Goal: Contribute content: Contribute content

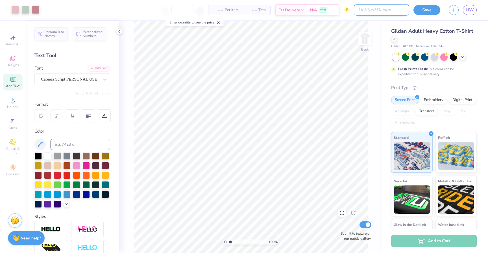
click at [399, 11] on input "Design Title" at bounding box center [381, 9] width 55 height 11
type input "h"
click at [433, 7] on button "Save" at bounding box center [426, 9] width 27 height 10
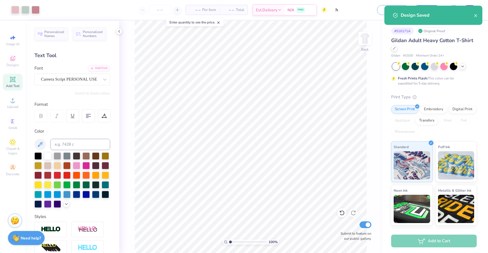
click at [472, 10] on div "Art colors – – Per Item – – Total Est. Delivery N/A FREE Design Title h Save as…" at bounding box center [244, 126] width 488 height 253
click at [476, 16] on icon "close" at bounding box center [475, 15] width 3 height 3
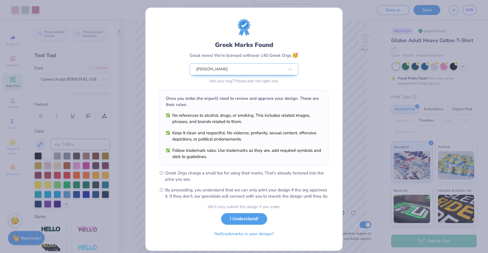
click at [472, 7] on div "Design Saved" at bounding box center [433, 6] width 100 height 2
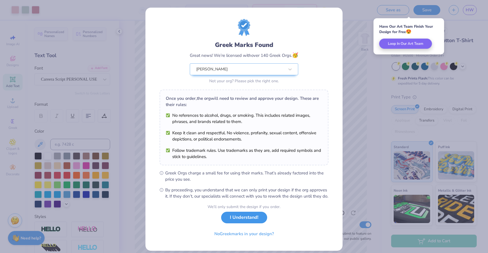
click at [258, 223] on button "I Understand!" at bounding box center [244, 217] width 46 height 12
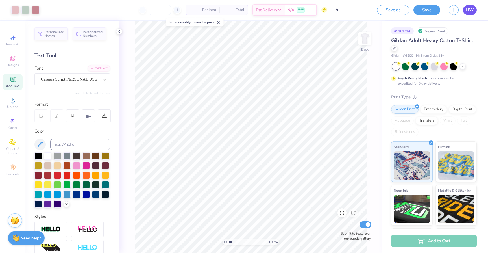
click at [466, 11] on span "HW" at bounding box center [469, 10] width 8 height 6
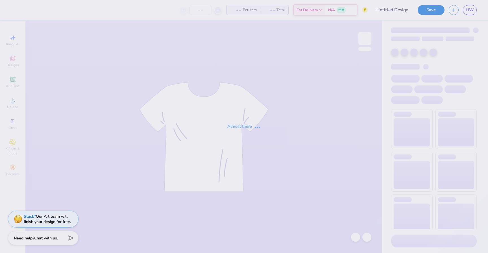
type input "h"
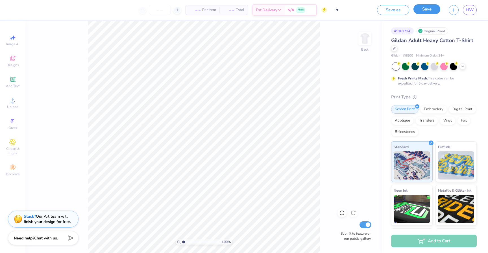
click at [427, 12] on button "Save" at bounding box center [426, 9] width 27 height 10
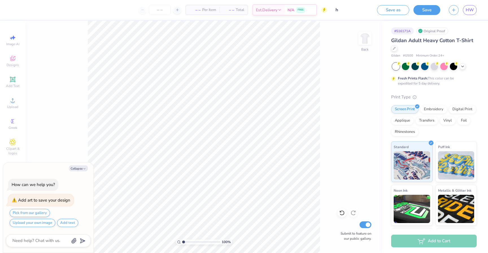
click at [14, 73] on div "Image AI Designs Add Text Upload Greek Clipart & logos Decorate" at bounding box center [13, 105] width 20 height 146
click at [432, 8] on button "Save" at bounding box center [426, 9] width 27 height 10
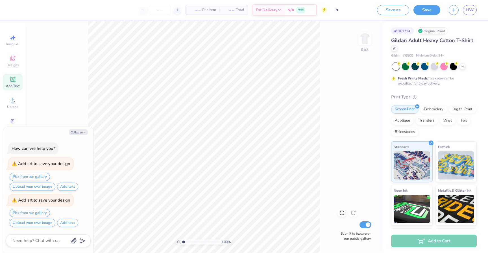
click at [16, 80] on div "Add Text" at bounding box center [13, 82] width 20 height 17
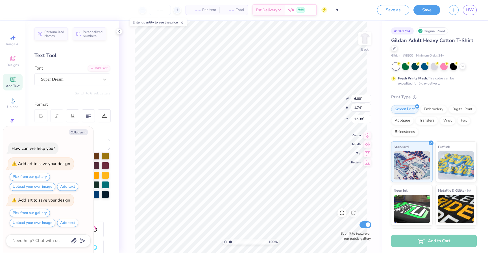
type textarea "x"
type input "2.62"
type input "0.76"
type input "13.36"
type textarea "x"
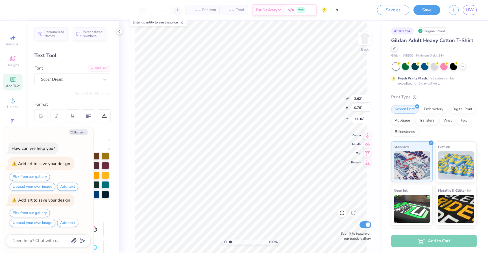
type input "7.18"
type textarea "x"
type input "0.73"
type input "0.21"
type input "7.73"
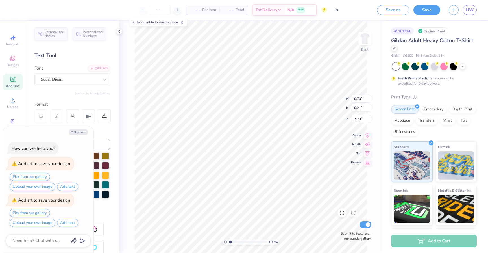
type textarea "x"
type input "19.92"
click at [425, 10] on button "Save" at bounding box center [426, 9] width 27 height 10
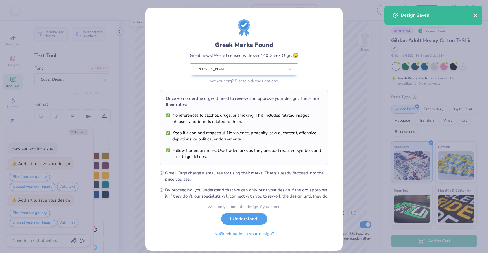
click at [474, 16] on icon "close" at bounding box center [475, 15] width 4 height 5
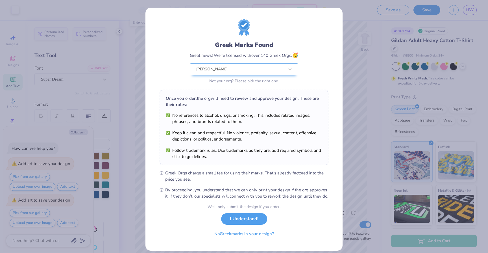
type textarea "x"
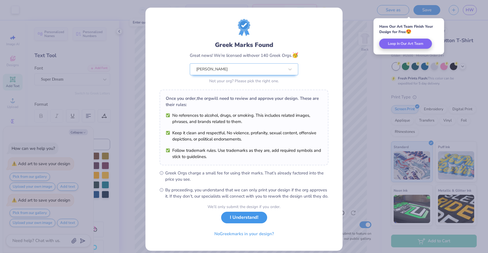
click at [254, 222] on button "I Understand!" at bounding box center [244, 217] width 46 height 12
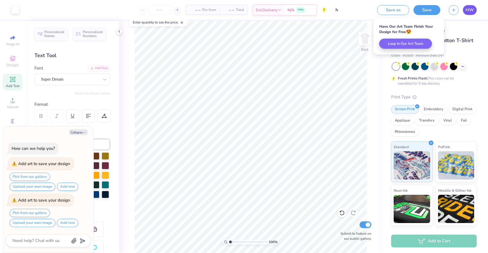
click at [471, 10] on span "HW" at bounding box center [469, 10] width 8 height 6
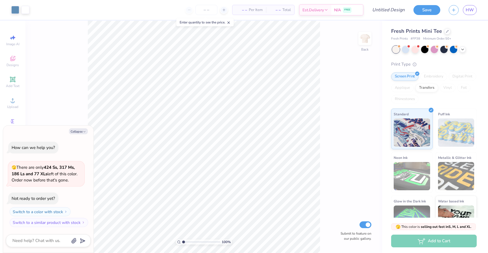
type textarea "x"
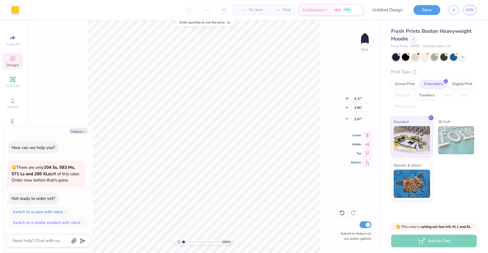
type textarea "x"
type input "2.68"
type textarea "x"
type input "4.28"
type input "4.91"
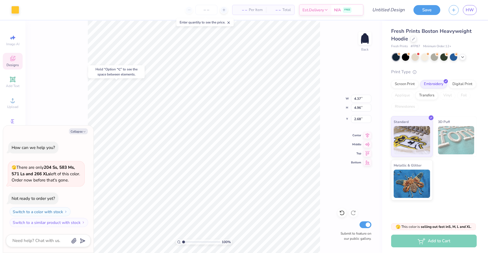
type input "2.70"
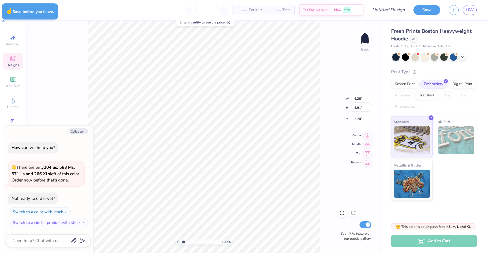
type textarea "x"
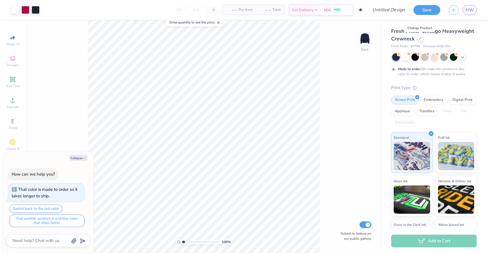
click at [420, 41] on div at bounding box center [420, 38] width 6 height 6
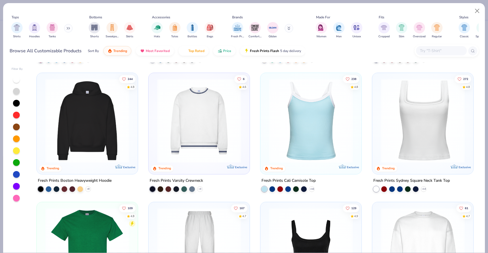
scroll to position [186, 0]
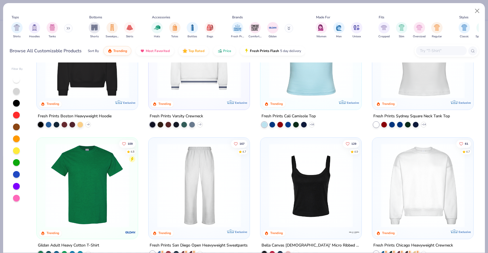
click at [85, 173] on img at bounding box center [87, 185] width 90 height 84
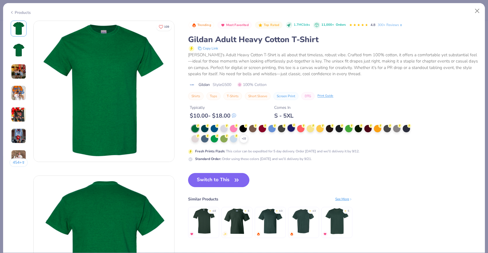
click at [291, 129] on div at bounding box center [290, 127] width 7 height 7
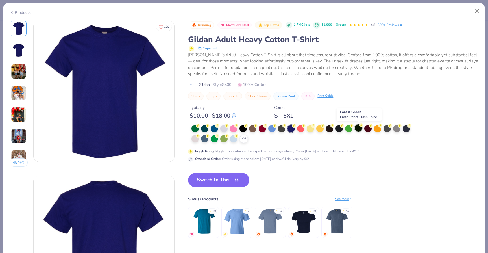
click at [357, 129] on div at bounding box center [357, 127] width 7 height 7
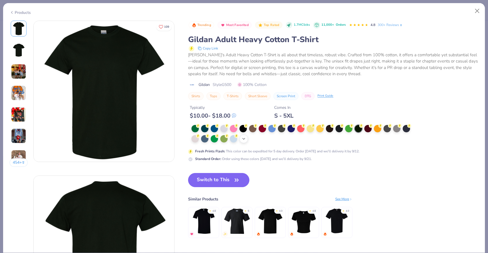
click at [243, 139] on icon at bounding box center [243, 138] width 5 height 5
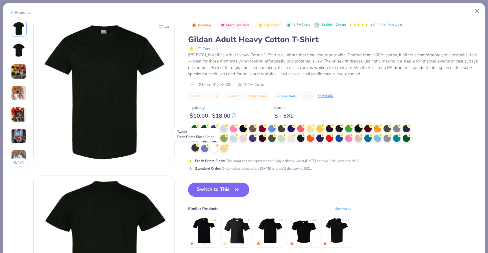
click at [196, 148] on div at bounding box center [194, 147] width 7 height 7
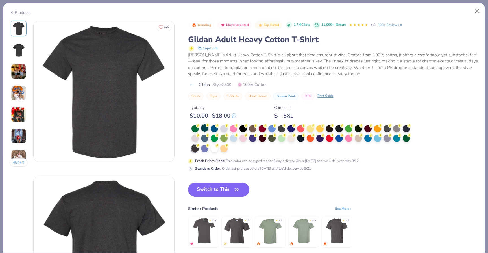
click at [205, 130] on div at bounding box center [204, 127] width 7 height 7
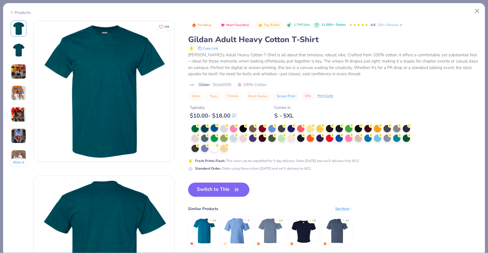
click at [217, 127] on circle at bounding box center [217, 125] width 4 height 4
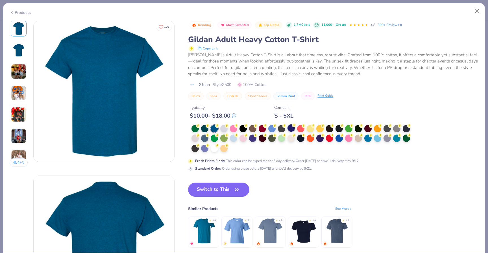
click at [290, 129] on div at bounding box center [290, 127] width 7 height 7
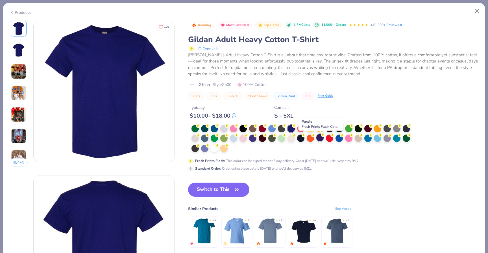
click at [322, 140] on div at bounding box center [319, 137] width 7 height 7
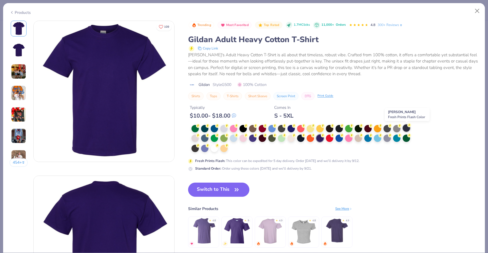
click at [409, 128] on div at bounding box center [405, 127] width 7 height 7
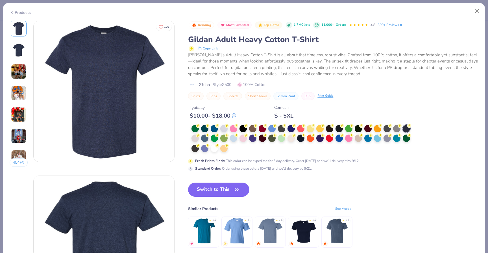
click at [20, 96] on img at bounding box center [18, 92] width 15 height 15
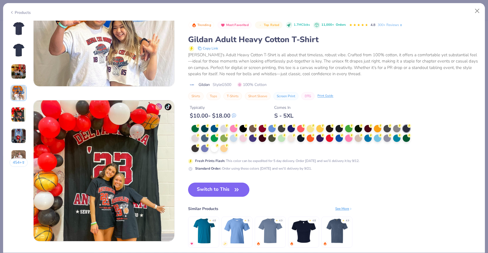
scroll to position [545, 0]
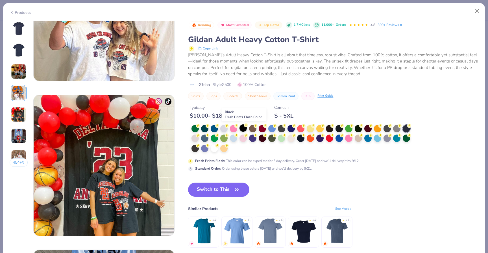
click at [243, 129] on div at bounding box center [242, 127] width 7 height 7
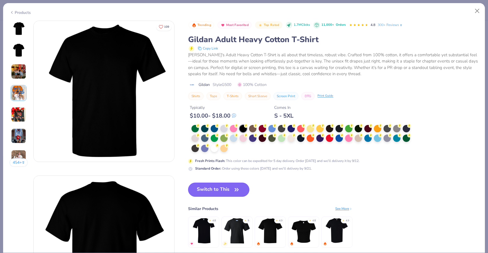
click at [223, 187] on button "Switch to This" at bounding box center [218, 189] width 61 height 14
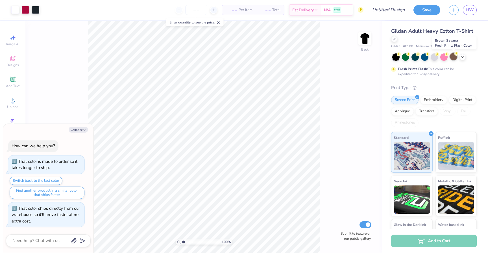
click at [454, 58] on div at bounding box center [452, 56] width 7 height 7
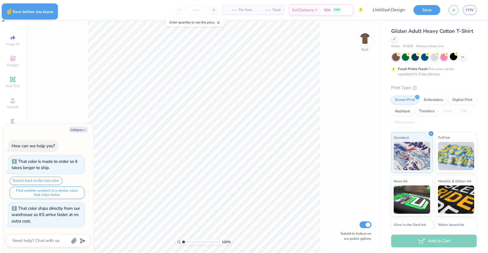
type textarea "x"
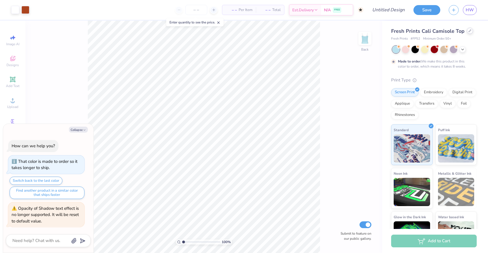
click at [466, 33] on div "Fresh Prints Cali Camisole Top" at bounding box center [433, 31] width 85 height 8
click at [468, 32] on icon at bounding box center [469, 30] width 3 height 3
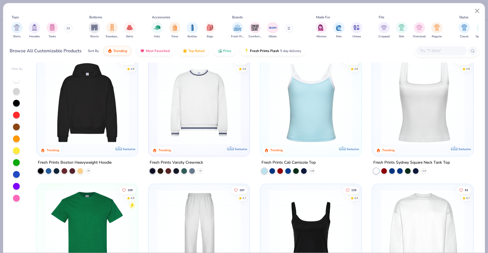
scroll to position [142, 0]
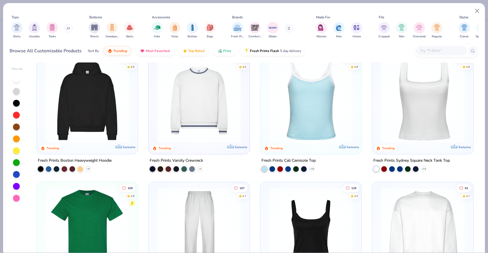
click at [111, 216] on img at bounding box center [87, 229] width 90 height 84
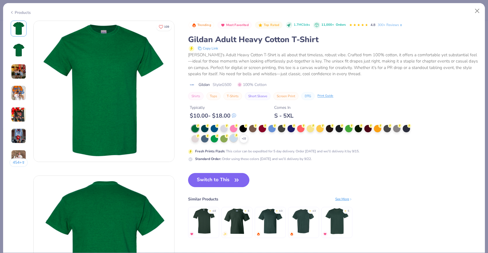
click at [234, 140] on div at bounding box center [233, 137] width 7 height 7
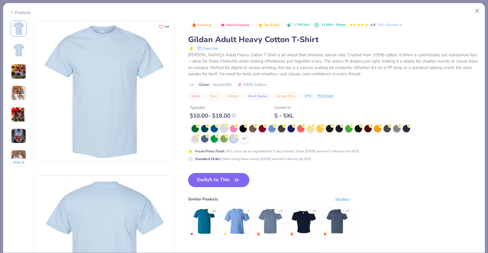
click at [225, 129] on div at bounding box center [223, 127] width 7 height 7
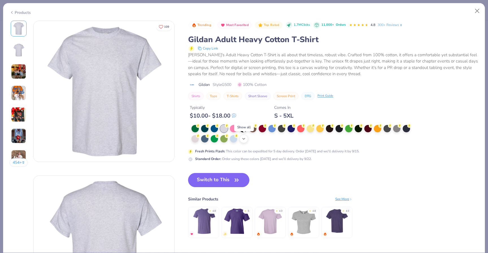
click at [243, 139] on icon at bounding box center [243, 138] width 5 height 5
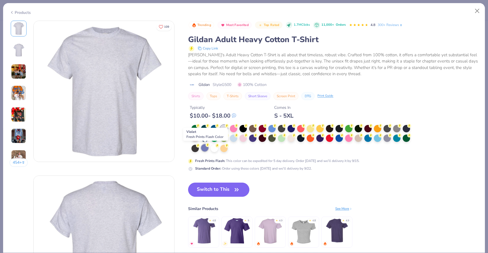
click at [207, 147] on div at bounding box center [204, 147] width 7 height 7
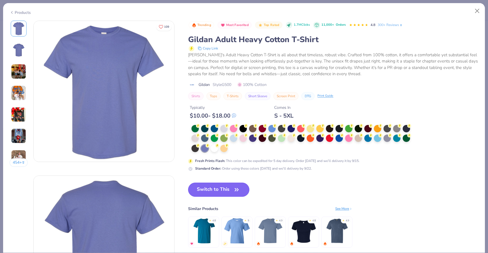
click at [218, 192] on button "Switch to This" at bounding box center [218, 189] width 61 height 14
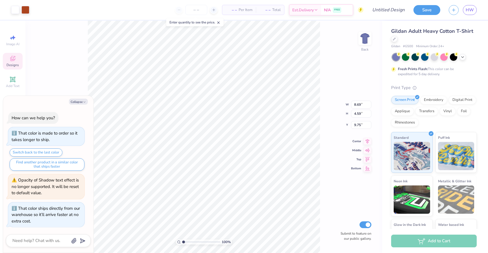
type textarea "x"
type input "4.32"
click at [394, 41] on div at bounding box center [394, 38] width 6 height 6
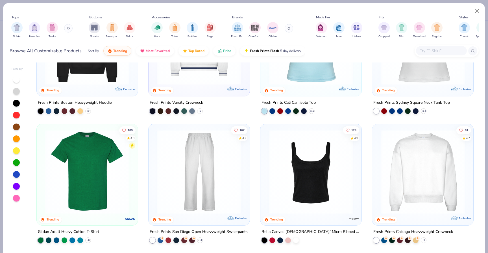
scroll to position [201, 0]
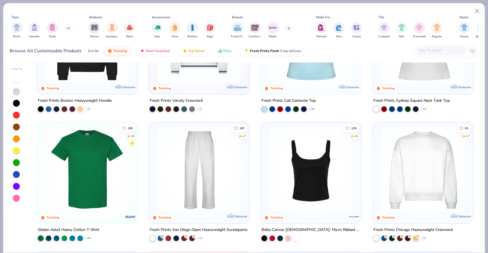
click at [101, 173] on img at bounding box center [87, 169] width 90 height 84
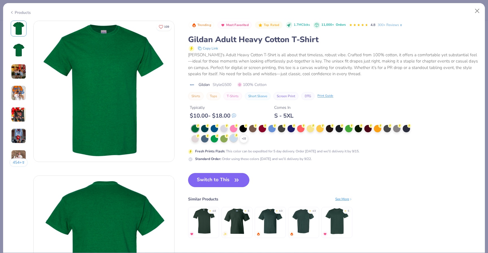
click at [234, 140] on div at bounding box center [233, 137] width 7 height 7
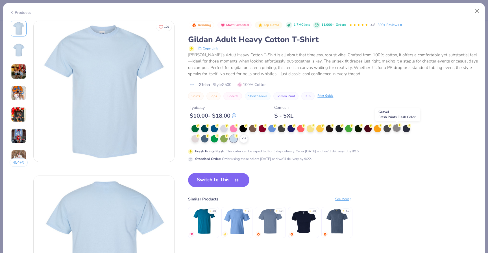
click at [398, 131] on div at bounding box center [396, 127] width 7 height 7
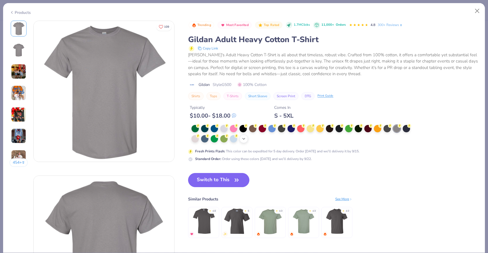
click at [244, 140] on icon at bounding box center [243, 138] width 5 height 5
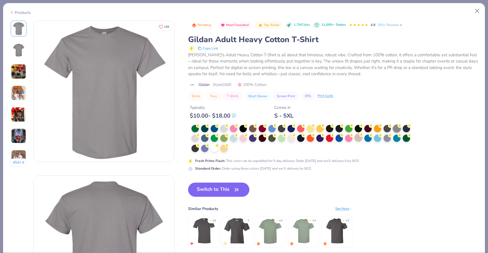
click at [359, 141] on div at bounding box center [357, 137] width 7 height 7
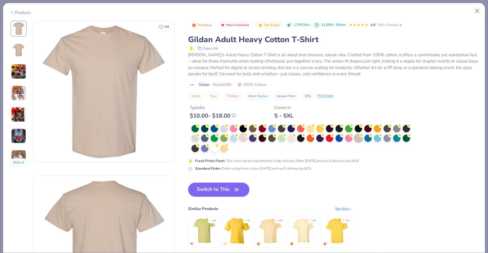
click at [245, 140] on div at bounding box center [242, 137] width 7 height 7
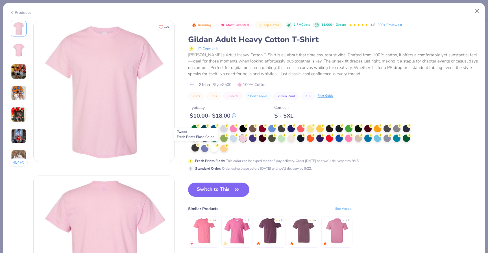
click at [196, 150] on div at bounding box center [194, 147] width 7 height 7
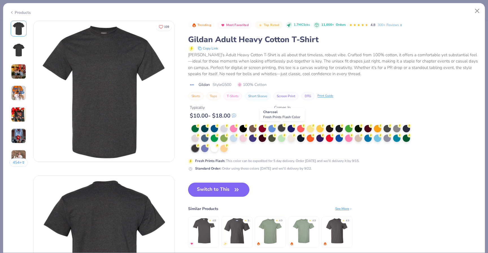
click at [282, 129] on div at bounding box center [281, 127] width 7 height 7
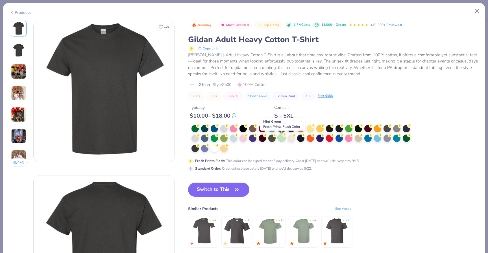
click at [282, 140] on div at bounding box center [281, 137] width 7 height 7
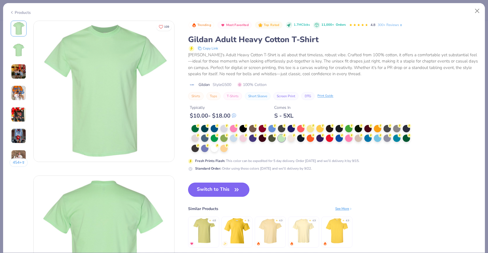
click at [221, 193] on button "Switch to This" at bounding box center [218, 189] width 61 height 14
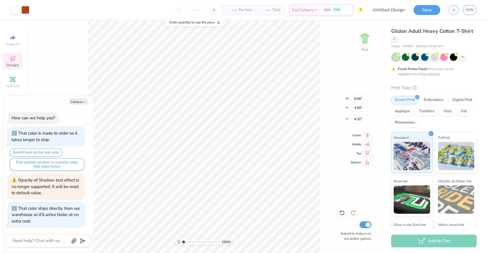
type textarea "x"
type input "10.74"
type input "5.67"
type textarea "x"
type input "3.48"
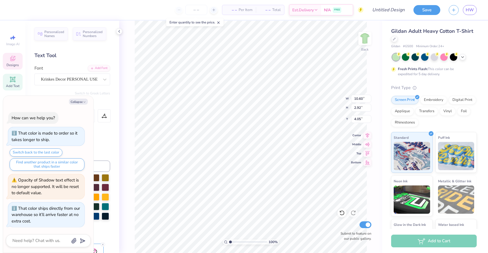
type textarea "x"
type textarea "A Phi0"
type textarea "x"
type textarea "Ag Phi0"
type textarea "x"
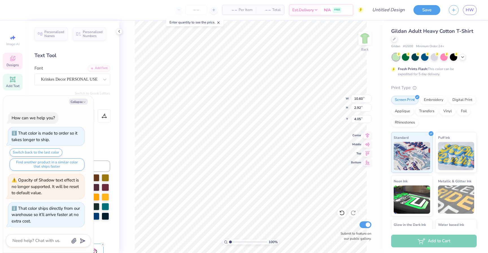
type textarea "Agg Phi0"
type textarea "x"
type textarea "Aggi Phi0"
type textarea "x"
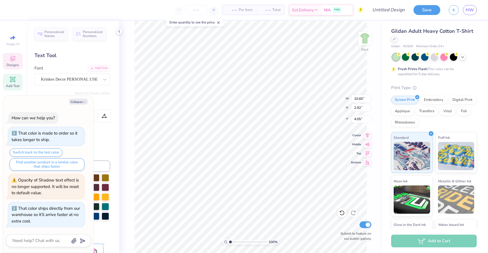
type textarea "Aggie Phi0"
type textarea "x"
type textarea "Aggie Pi0"
type textarea "x"
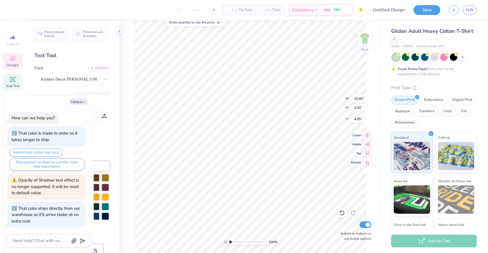
type textarea "Aggie i0"
type textarea "x"
type textarea "Aggie Bi0"
type textarea "x"
type textarea "Aggie Bli0"
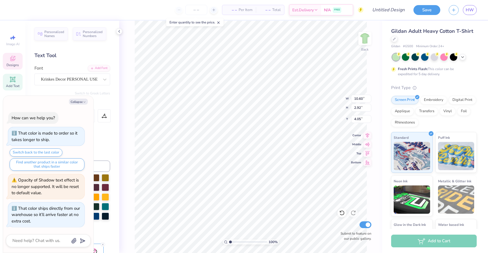
type textarea "x"
type textarea "Aggie Bloi0"
type textarea "x"
type textarea "Aggie Blosi0"
type textarea "x"
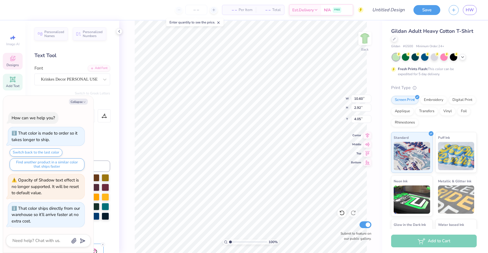
type textarea "Aggie Blossi0"
type textarea "x"
type textarea "Aggie Blossoi0"
type textarea "x"
type textarea "Aggie Blossomi0"
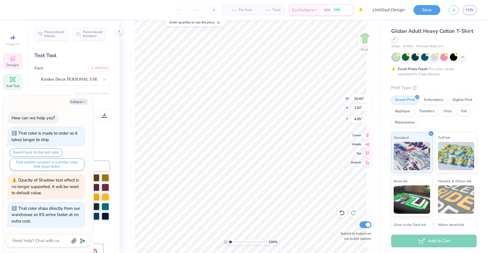
type textarea "x"
type textarea "Aggie Blossomsi0"
type textarea "x"
type textarea "Aggie Blossoms0"
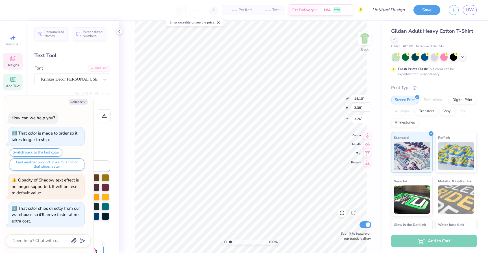
type textarea "x"
type input "11.97"
type input "2.87"
type input "4.35"
type textarea "x"
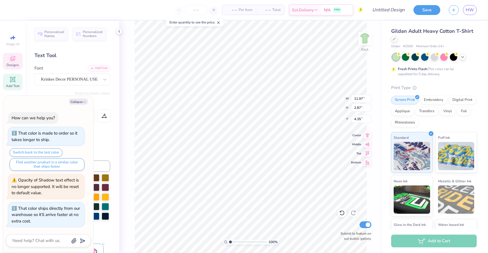
type input "4.09"
type textarea "x"
type input "4.54"
type textarea "x"
type input "2.41"
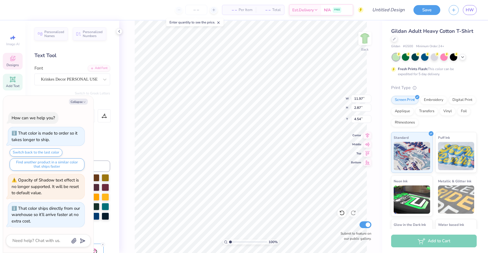
type input "0.89"
type input "6.52"
type textarea "x"
type input "6.75"
type textarea "x"
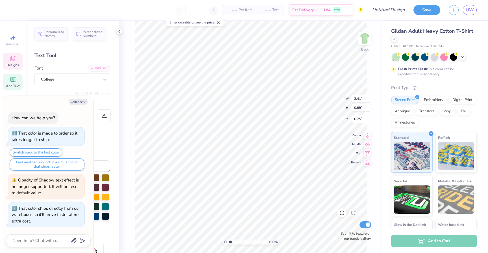
type textarea "2025"
type textarea "x"
type textarea "20254"
type textarea "x"
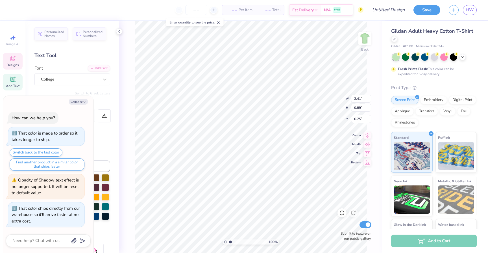
type textarea "2025"
type textarea "x"
type textarea "202"
type textarea "x"
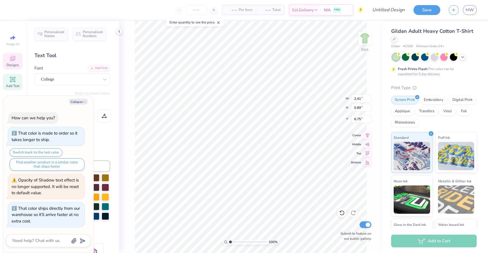
type textarea "20"
type textarea "x"
type textarea "201"
type textarea "x"
type textarea "2014"
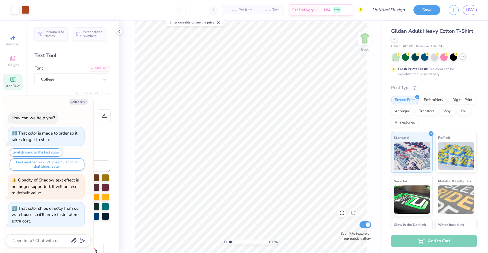
click at [460, 57] on icon at bounding box center [462, 56] width 5 height 5
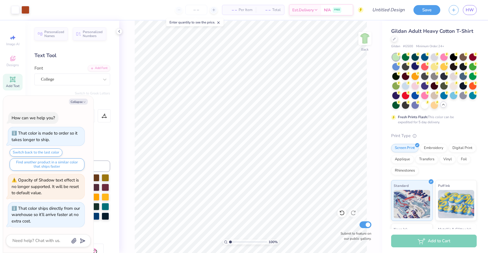
click at [415, 67] on div at bounding box center [414, 65] width 7 height 7
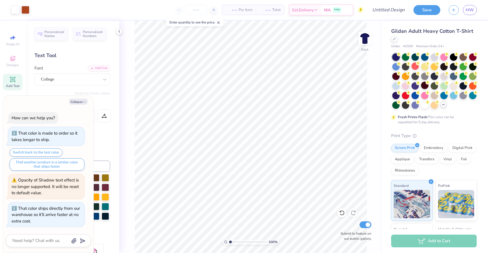
click at [427, 85] on div at bounding box center [424, 85] width 7 height 7
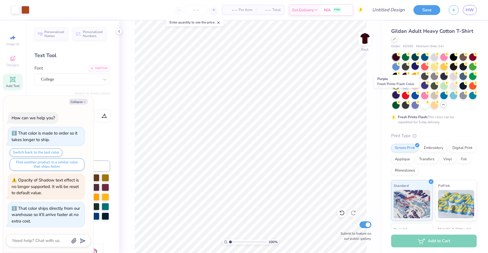
click at [397, 95] on div at bounding box center [395, 94] width 7 height 7
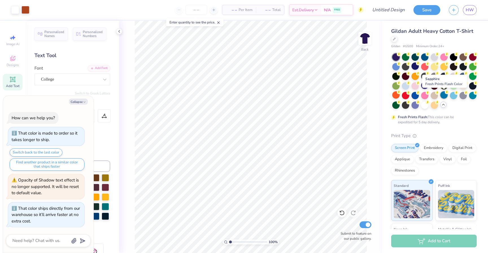
click at [446, 96] on div at bounding box center [443, 94] width 7 height 7
click at [473, 60] on div at bounding box center [472, 56] width 7 height 7
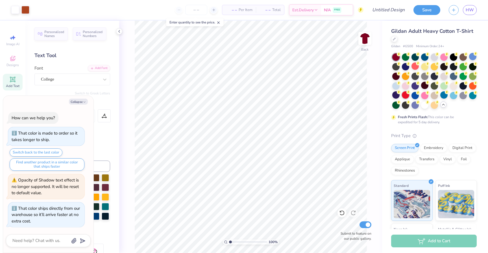
click at [405, 94] on div at bounding box center [404, 94] width 7 height 7
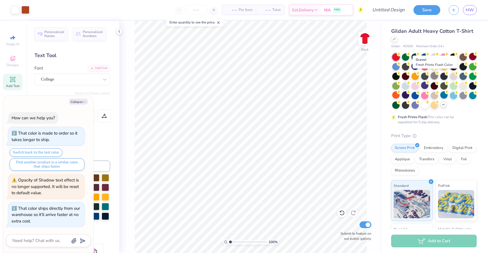
click at [435, 76] on div at bounding box center [433, 75] width 7 height 7
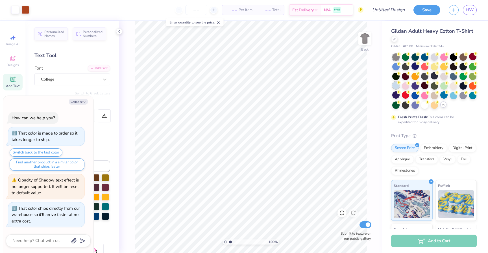
click at [396, 87] on div at bounding box center [395, 85] width 7 height 7
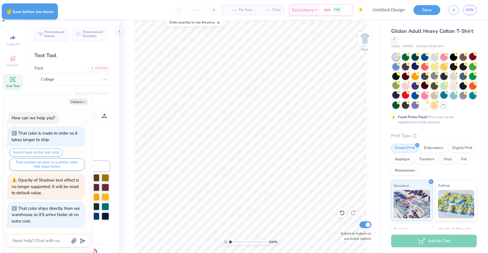
type textarea "x"
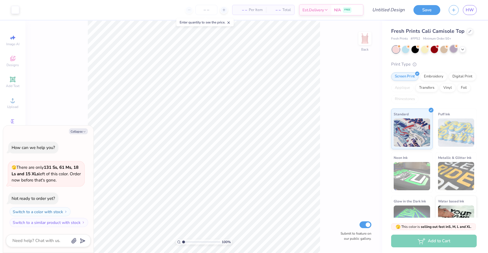
click at [454, 50] on div at bounding box center [452, 48] width 7 height 7
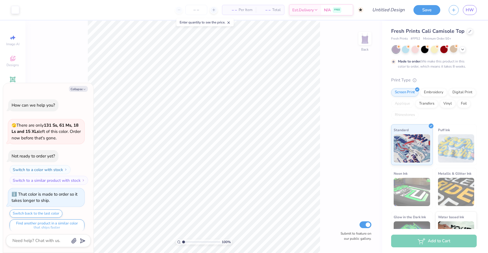
scroll to position [5, 0]
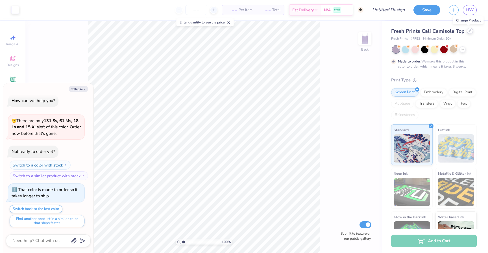
click at [466, 33] on div at bounding box center [469, 31] width 6 height 6
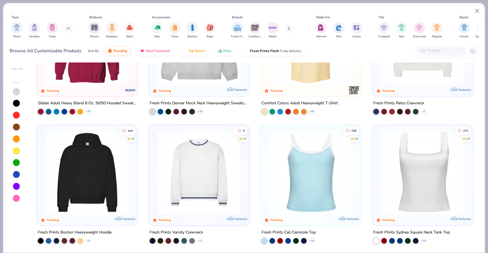
scroll to position [142, 0]
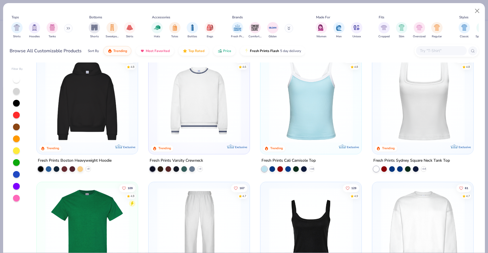
click at [106, 214] on img at bounding box center [87, 229] width 90 height 84
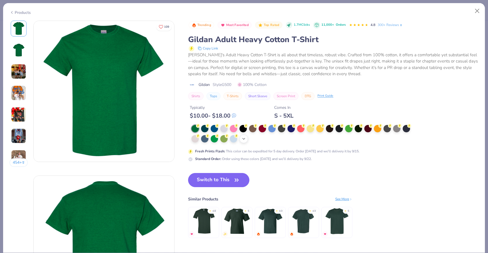
click at [244, 139] on polyline at bounding box center [243, 138] width 2 height 1
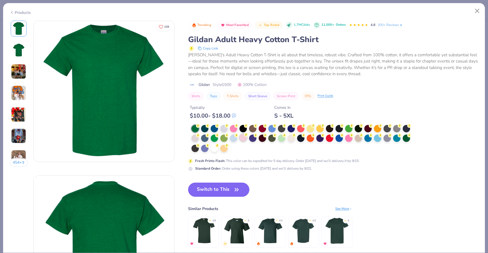
click at [243, 139] on div at bounding box center [242, 137] width 7 height 7
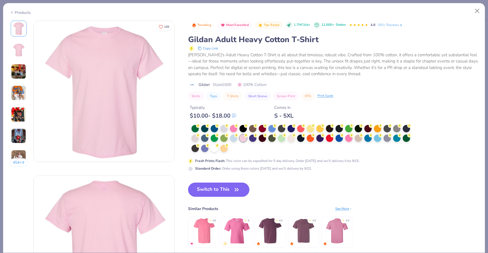
click at [225, 191] on button "Switch to This" at bounding box center [218, 189] width 61 height 14
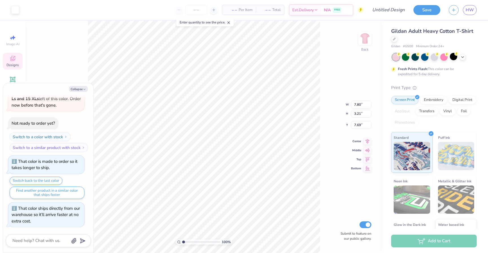
type textarea "x"
type input "3.73"
type textarea "x"
type input "10.03"
type input "4.12"
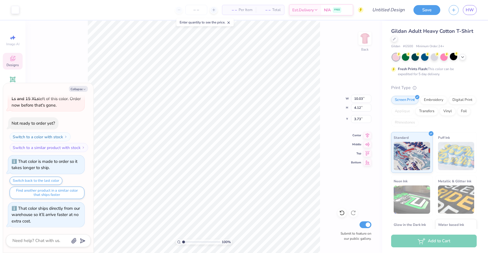
type textarea "x"
type input "3.27"
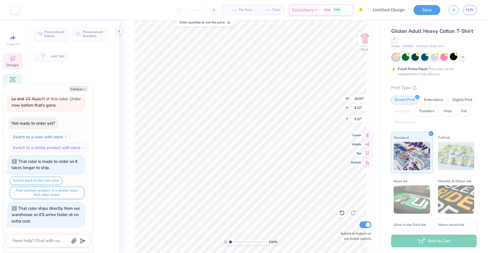
type textarea "x"
type input "2.39"
type textarea "x"
type input "1.22"
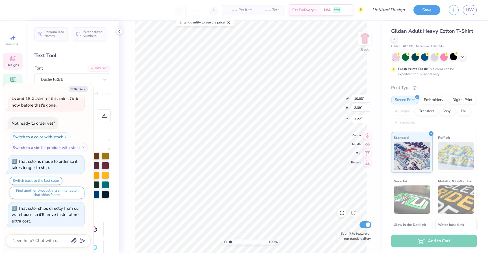
type input "1.11"
type input "4.46"
type textarea "x"
type input "10.03"
type input "2.39"
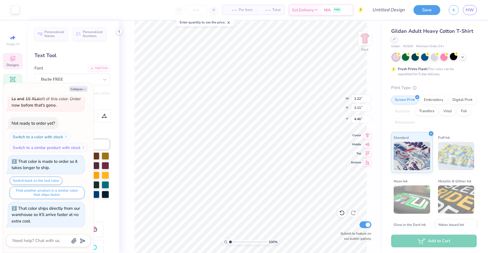
type input "3.27"
type textarea "x"
type textarea "Ag"
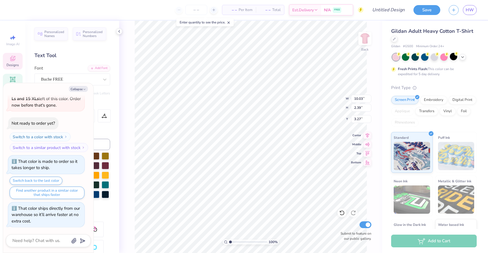
type textarea "x"
type textarea "Agg"
type textarea "x"
type textarea "Aggi"
type textarea "x"
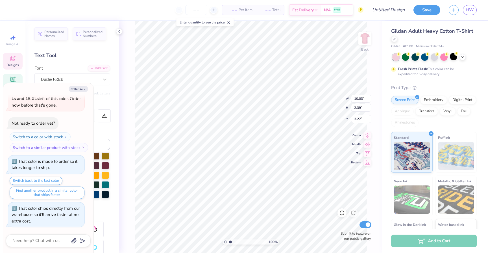
type textarea "Aggie"
type textarea "x"
type textarea "Aggie"
type textarea "x"
type textarea "Aggie B"
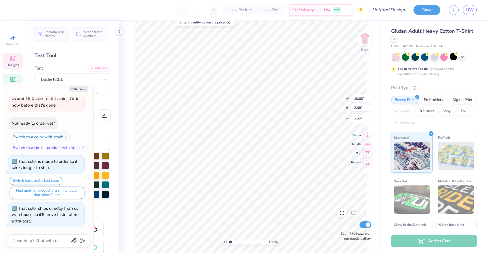
type textarea "x"
type textarea "Aggie Bl"
type textarea "x"
type textarea "Aggie Blo"
type textarea "x"
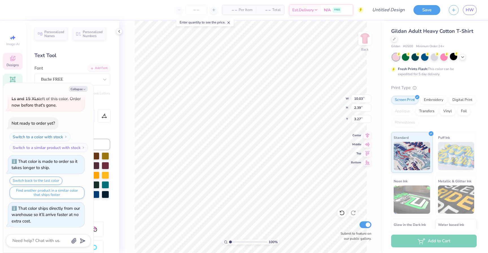
type textarea "Aggie Blos"
type textarea "x"
type textarea "Aggie Blosso"
type textarea "x"
type textarea "Aggie Blossom"
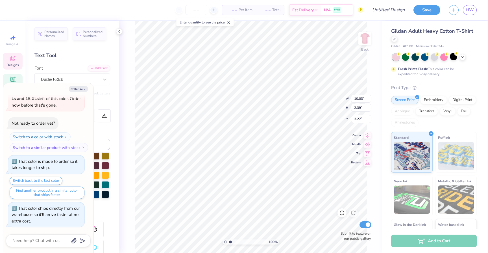
scroll to position [0, 1]
type textarea "x"
type textarea "Aggie Blossoms"
type textarea "x"
type textarea "AG"
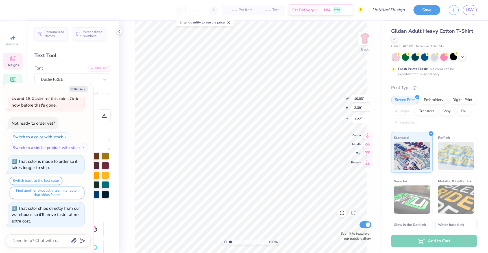
scroll to position [0, 0]
type textarea "x"
type textarea "AGGIU"
type textarea "x"
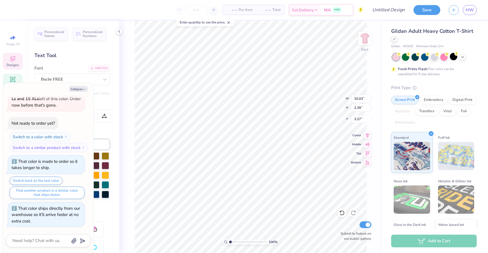
type textarea "AGGIUE"
type textarea "x"
type textarea "AGGIU"
type textarea "x"
type textarea "AGGI"
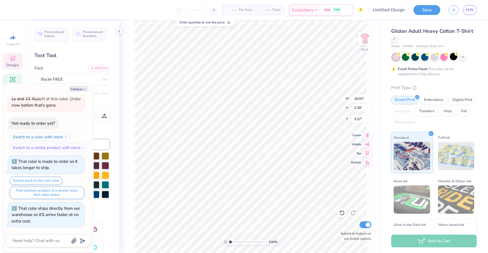
scroll to position [0, 0]
type textarea "x"
type textarea "AGGIE"
type textarea "x"
type textarea "AGGIE"
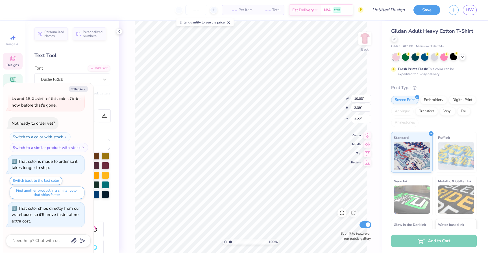
type textarea "x"
type textarea "AGGIE B"
type textarea "x"
type textarea "AGGIE BL"
type textarea "x"
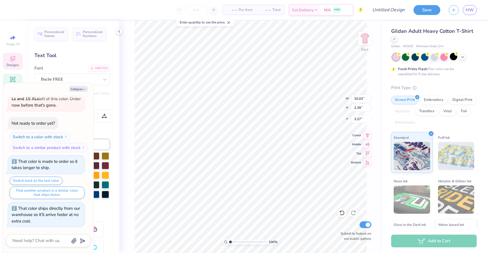
type textarea "AGGIE BLO"
type textarea "x"
type textarea "AGGIE BLOS"
type textarea "x"
type textarea "AGGIE BLOSS"
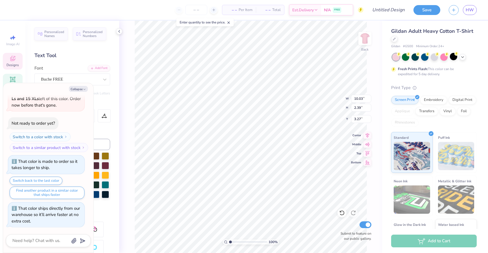
type textarea "x"
type textarea "AGGIE BLOSSOM"
type textarea "x"
type textarea "AGGIE BLOSSOMS"
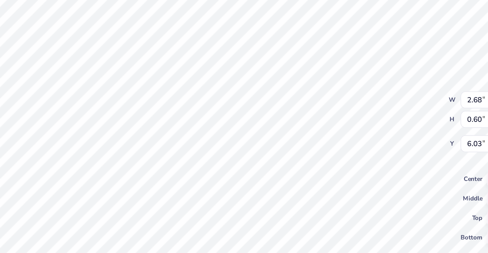
scroll to position [0, 1]
type textarea "x"
type textarea "Est. 18"
type textarea "x"
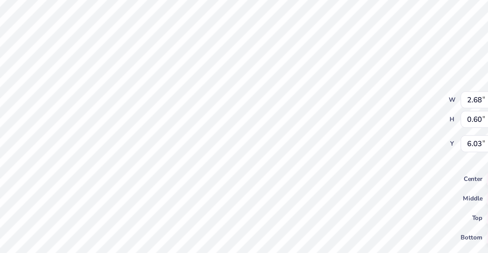
type textarea "Est. 1"
type textarea "x"
type textarea "Est."
type textarea "x"
type textarea "Est. 2"
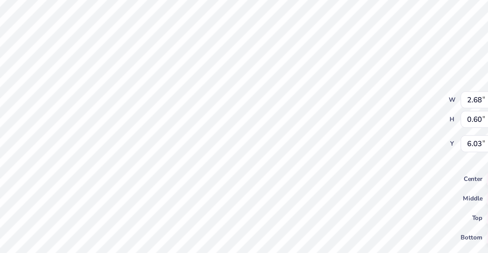
scroll to position [0, 0]
type textarea "x"
type textarea "Est. 20"
type textarea "x"
type textarea "Est. 2014"
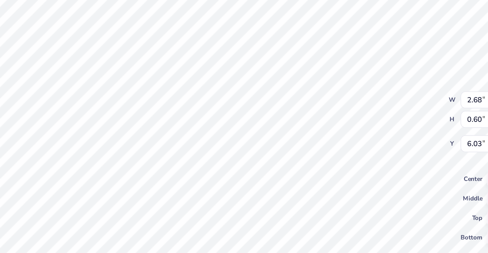
scroll to position [0, 1]
type textarea "x"
type input "3.20"
type input "0.39"
type input "6.93"
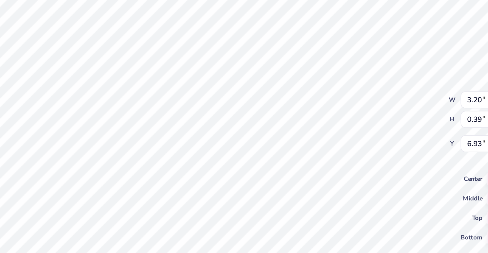
type textarea "x"
type input "3.74"
type textarea "x"
type input "6.92"
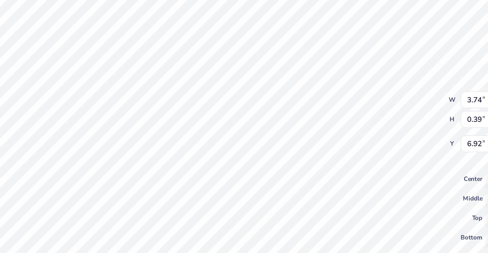
type textarea "x"
type textarea "C"
type textarea "x"
type textarea "Cs"
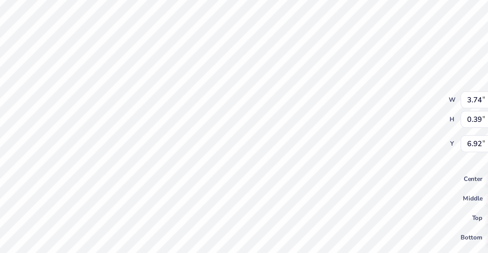
type textarea "x"
type textarea "Cst"
type textarea "x"
type textarea "Csta"
type textarea "x"
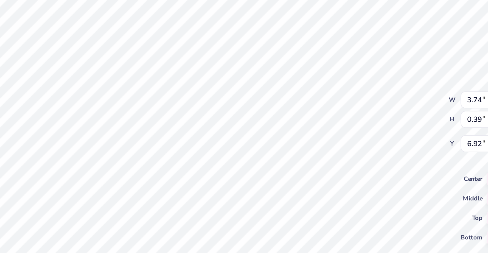
type textarea "Cstat"
type textarea "x"
type textarea "Cst"
type textarea "x"
type textarea "Cs"
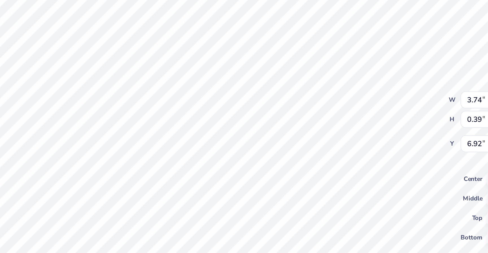
type textarea "x"
type textarea "C"
type textarea "x"
type textarea "Col"
type textarea "x"
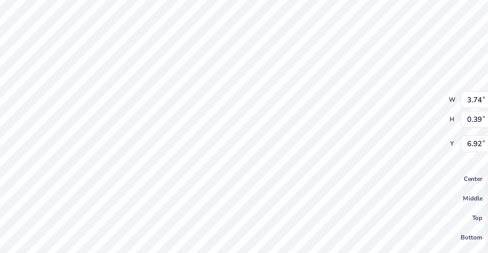
type textarea "Coll"
type textarea "x"
type textarea "Colleg"
type textarea "x"
type textarea "College"
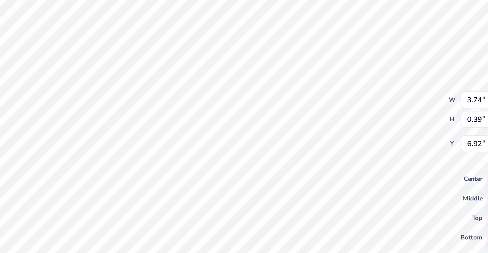
type textarea "x"
type textarea "College"
type textarea "x"
type textarea "College S"
type textarea "x"
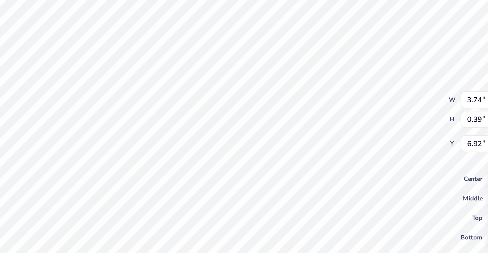
type textarea "College St"
type textarea "x"
type textarea "College Stat"
type textarea "x"
type textarea "College Stati"
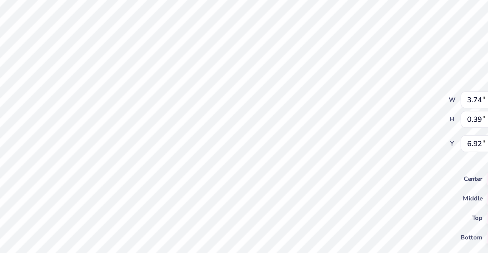
type textarea "x"
type textarea "College Statio"
type textarea "x"
type textarea "College Station"
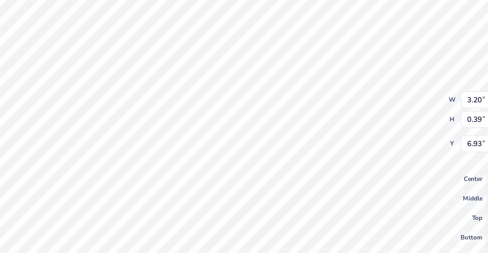
type textarea "x"
type textarea "T"
type textarea "x"
type textarea "Te"
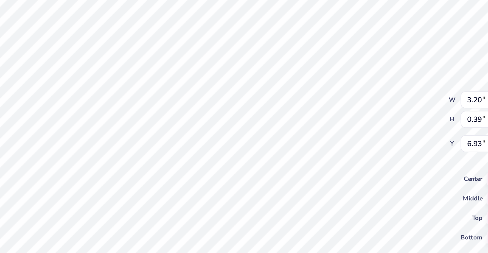
type textarea "x"
type textarea "Tex"
type textarea "x"
type textarea "Texa"
type textarea "x"
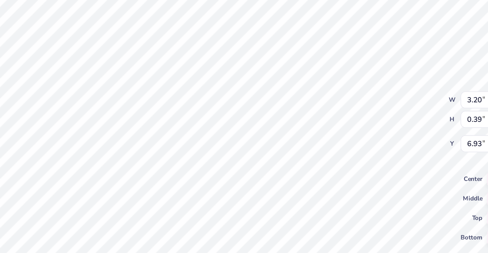
type textarea "Texas"
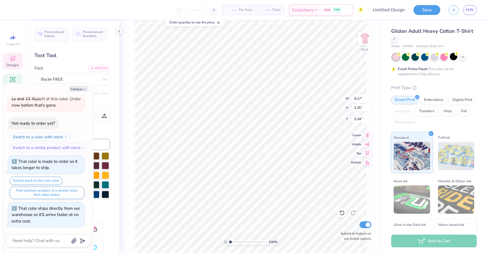
type textarea "x"
type input "3.00"
type textarea "x"
type input "10.58"
type input "2.60"
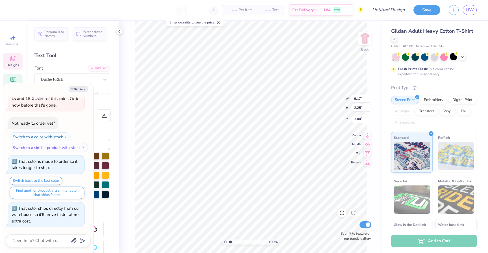
type input "2.65"
type textarea "x"
type input "3.00"
click at [361, 40] on img at bounding box center [364, 38] width 11 height 11
click at [83, 89] on icon "button" at bounding box center [84, 88] width 3 height 3
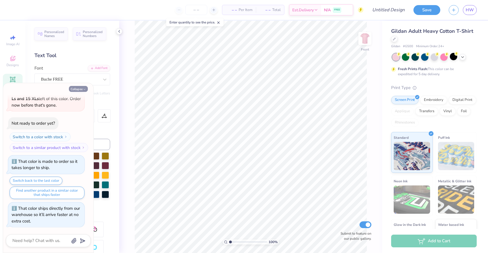
type textarea "x"
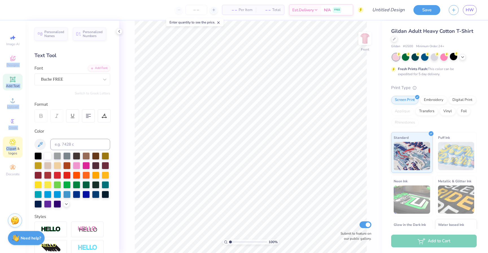
drag, startPoint x: 14, startPoint y: 60, endPoint x: 16, endPoint y: 149, distance: 88.9
click at [16, 149] on div "Image AI Designs Add Text Upload Greek Clipart & logos Decorate" at bounding box center [13, 105] width 20 height 146
click at [16, 149] on span "Clipart & logos" at bounding box center [13, 150] width 20 height 9
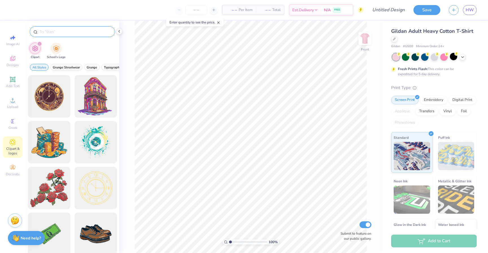
click at [66, 32] on input "text" at bounding box center [75, 32] width 72 height 6
type input "heart"
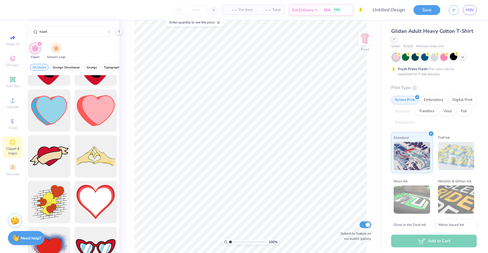
scroll to position [612, 0]
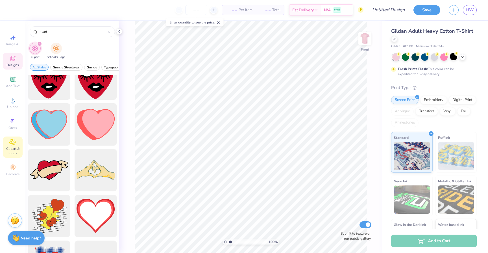
click at [14, 64] on span "Designs" at bounding box center [12, 65] width 12 height 5
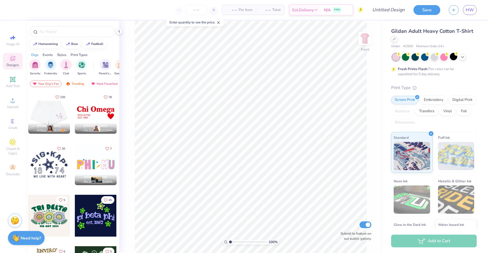
scroll to position [149, 0]
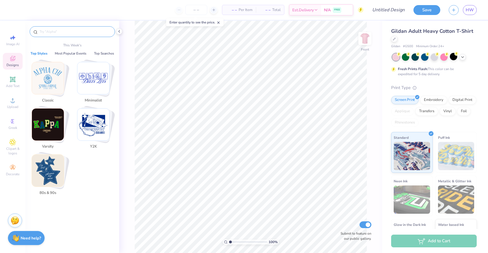
click at [67, 31] on input "text" at bounding box center [75, 32] width 72 height 6
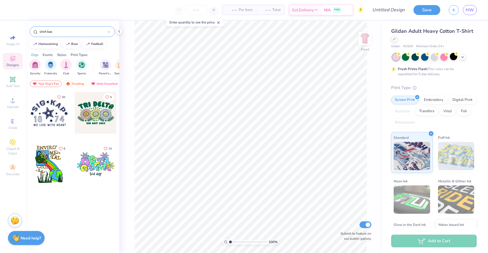
type input "shirt back"
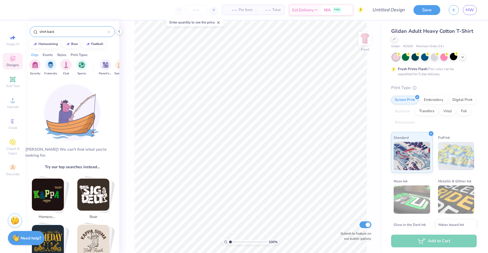
click at [108, 33] on icon at bounding box center [108, 32] width 2 height 2
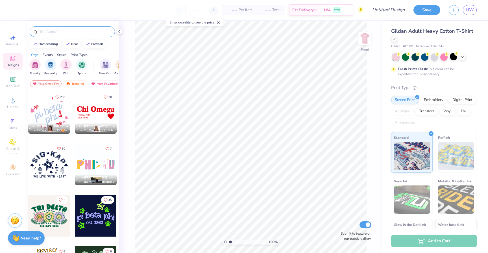
scroll to position [177, 0]
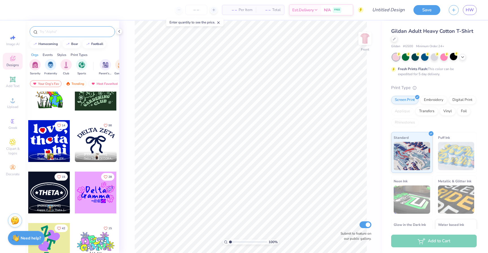
click at [57, 241] on div at bounding box center [49, 244] width 42 height 42
type input "7.74"
type input "8.07"
type input "13.02"
type input "4.68"
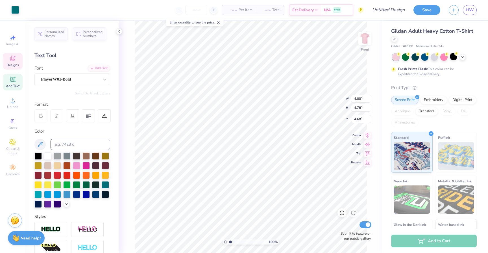
type input "4.80"
type input "4.69"
type input "4.58"
type input "6.46"
type input "4.00"
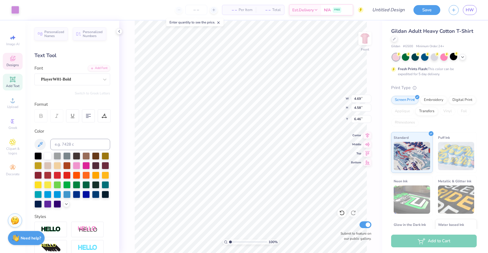
type input "4.78"
type input "4.80"
type textarea "A"
type input "3.50"
type input "4.50"
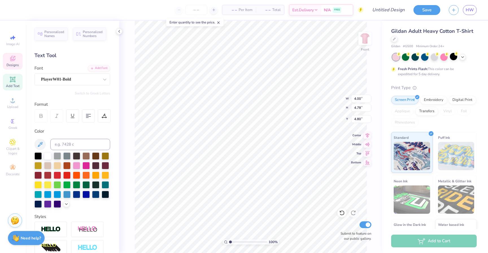
type input "9.58"
type textarea "B"
type input "3.36"
type input "4.07"
type input "13.63"
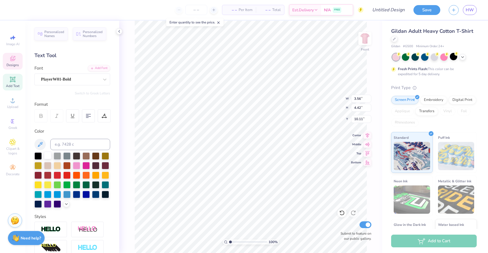
click at [47, 155] on div at bounding box center [47, 155] width 7 height 7
type input "3.66"
type input "4.53"
type input "5.41"
click at [47, 155] on div at bounding box center [47, 155] width 7 height 7
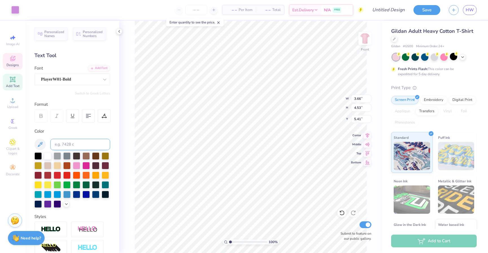
type input "4.69"
type input "4.58"
type input "6.46"
click at [90, 163] on div at bounding box center [85, 164] width 7 height 7
click at [48, 157] on div at bounding box center [47, 155] width 7 height 7
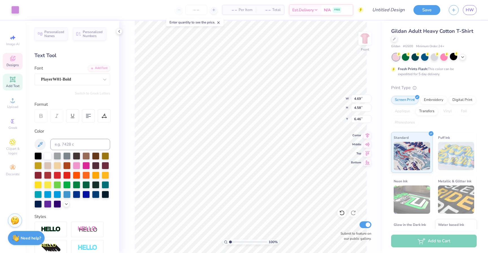
type input "4.04"
type input "3.96"
type input "10.61"
click at [57, 176] on div at bounding box center [57, 174] width 7 height 7
click at [49, 158] on div at bounding box center [47, 155] width 7 height 7
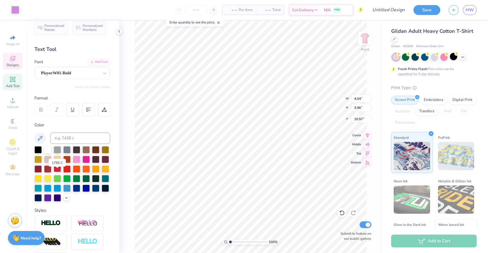
scroll to position [0, 0]
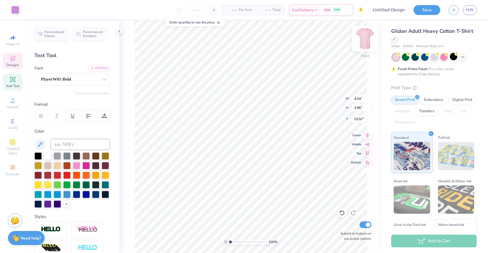
click at [364, 41] on img at bounding box center [364, 38] width 23 height 23
click at [363, 41] on img at bounding box center [364, 38] width 23 height 23
click at [363, 40] on img at bounding box center [364, 38] width 23 height 23
click at [363, 40] on img at bounding box center [364, 38] width 11 height 11
type input "5.27"
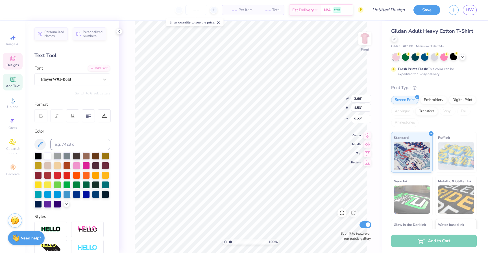
type input "3.56"
type input "4.42"
type input "9.28"
type input "5.41"
type input "5.29"
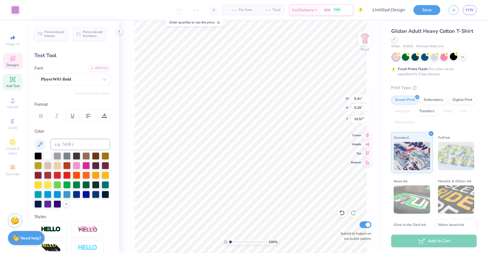
type input "10.58"
type input "9.83"
type input "3.66"
type input "4.53"
type input "6.05"
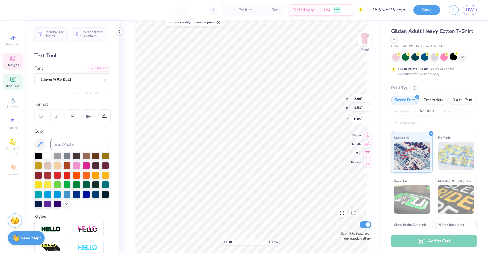
type input "7.85"
type input "7.22"
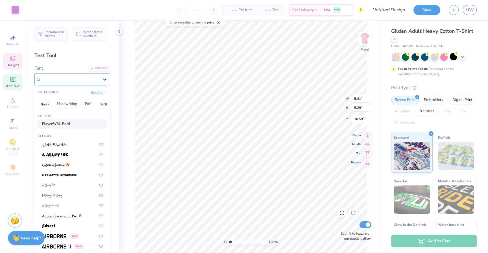
click at [106, 79] on icon at bounding box center [105, 79] width 6 height 6
click at [68, 143] on div at bounding box center [72, 144] width 61 height 6
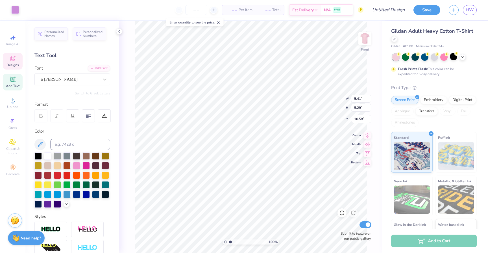
type input "3.56"
type input "4.42"
type input "9.83"
type input "4.06"
type input "5.46"
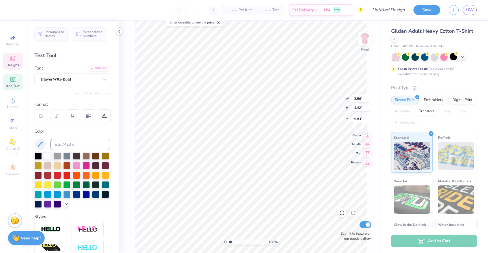
type input "6.70"
click at [104, 82] on div at bounding box center [105, 79] width 10 height 10
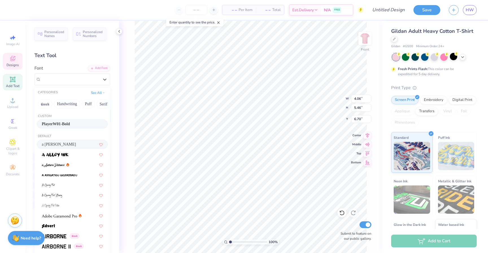
click at [84, 123] on div "PlayerW01-Bold" at bounding box center [72, 124] width 61 height 6
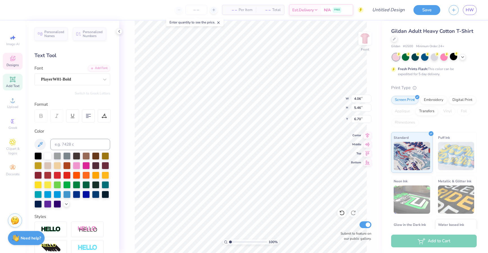
type input "3.66"
type input "4.53"
type input "7.22"
type input "5.41"
click at [16, 9] on div at bounding box center [15, 9] width 8 height 8
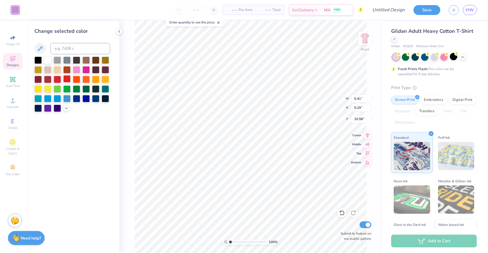
click at [65, 78] on div at bounding box center [66, 78] width 7 height 7
click at [77, 69] on div at bounding box center [76, 68] width 7 height 7
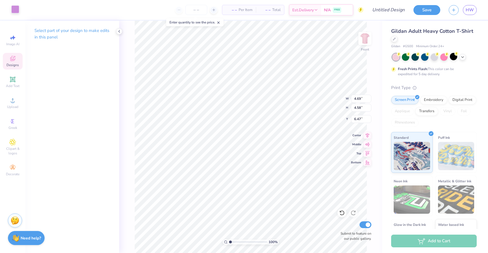
click at [17, 11] on div at bounding box center [15, 9] width 8 height 8
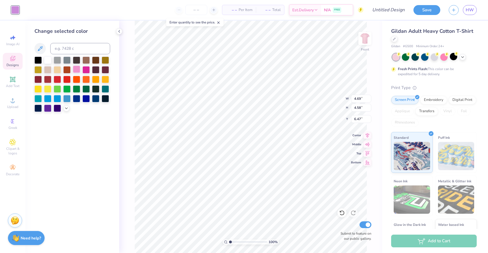
click at [78, 71] on div at bounding box center [76, 68] width 7 height 7
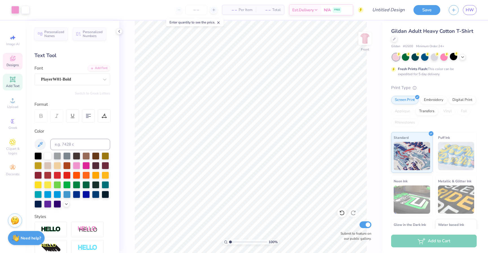
click at [10, 58] on icon at bounding box center [12, 59] width 5 height 4
click at [366, 38] on img at bounding box center [364, 38] width 23 height 23
click at [363, 40] on img at bounding box center [364, 38] width 23 height 23
click at [69, 174] on div at bounding box center [66, 174] width 7 height 7
click at [49, 156] on div at bounding box center [47, 155] width 7 height 7
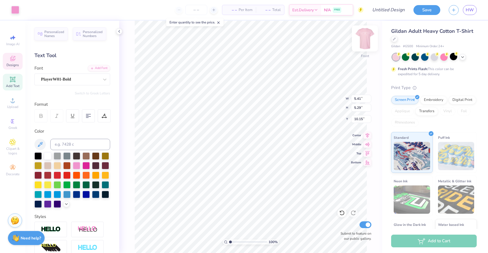
click at [362, 38] on img at bounding box center [364, 38] width 23 height 23
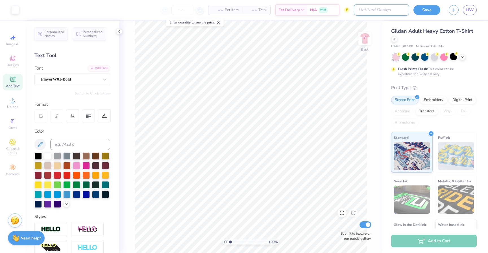
click at [395, 10] on input "Design Title" at bounding box center [381, 9] width 55 height 11
click at [430, 8] on button "Save" at bounding box center [426, 9] width 27 height 10
click at [471, 12] on span "HW" at bounding box center [469, 10] width 8 height 6
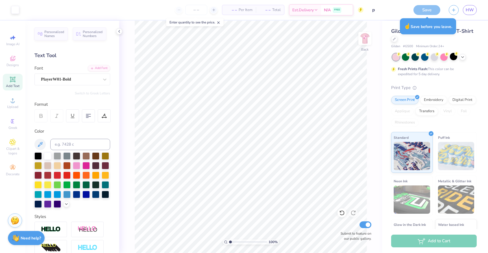
click at [423, 12] on div "Save" at bounding box center [426, 10] width 27 height 10
click at [387, 9] on input "p" at bounding box center [381, 9] width 55 height 11
click at [429, 8] on div "Save" at bounding box center [426, 10] width 27 height 10
click at [423, 26] on div "☝️ Save before you leave." at bounding box center [427, 26] width 56 height 16
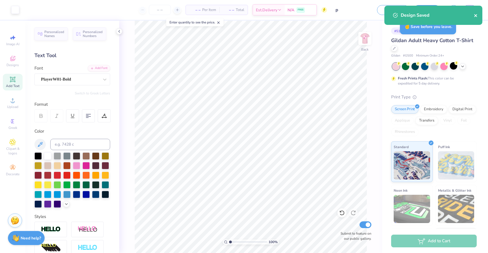
click at [476, 17] on icon "close" at bounding box center [475, 15] width 4 height 5
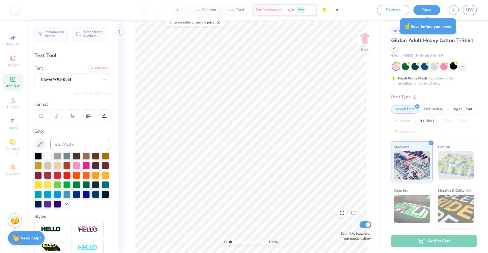
click at [471, 11] on div "Art colors – – Per Item – – Total Est. Delivery N/A FREE Design Title p Save as…" at bounding box center [244, 126] width 488 height 253
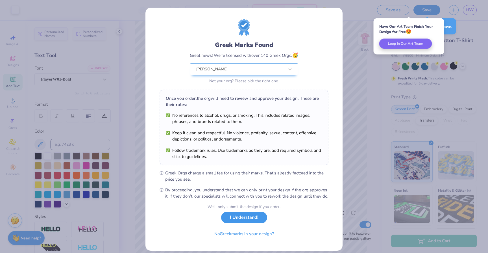
click at [240, 223] on button "I Understand!" at bounding box center [244, 217] width 46 height 12
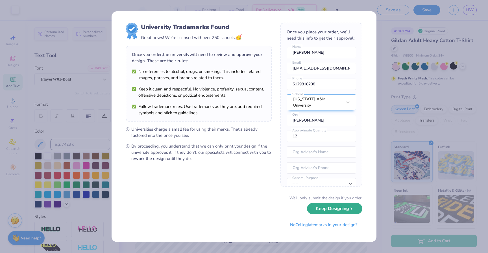
click at [323, 208] on button "Keep Designing" at bounding box center [334, 209] width 55 height 12
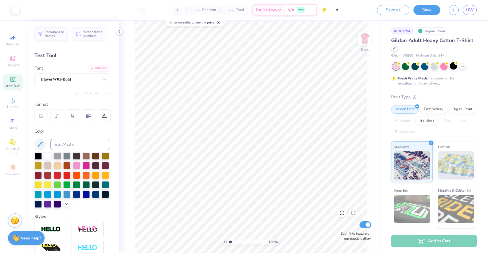
click at [469, 15] on div "Save as Save HW" at bounding box center [432, 10] width 111 height 20
click at [469, 11] on span "HW" at bounding box center [469, 10] width 8 height 6
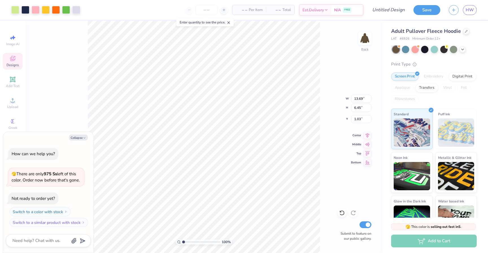
type textarea "x"
type input "13.58"
type input "4.84"
type input "1.84"
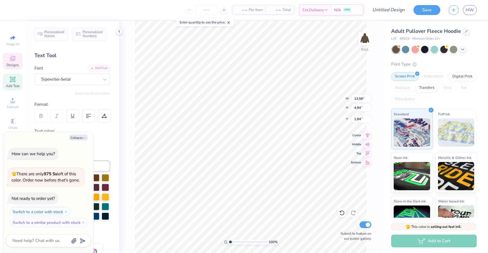
type textarea "x"
type input "2.04"
type input "2.09"
type input "2.64"
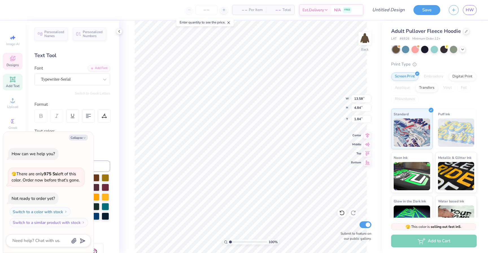
type textarea "x"
type textarea "A"
type textarea "x"
type textarea "AG"
type textarea "x"
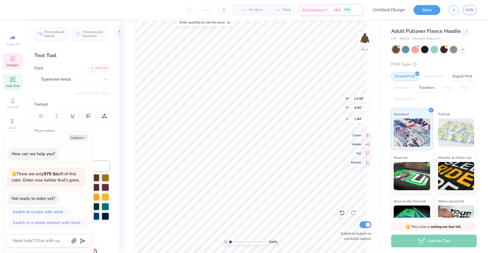
type textarea "AGG"
type textarea "x"
type textarea "AGGI"
type textarea "x"
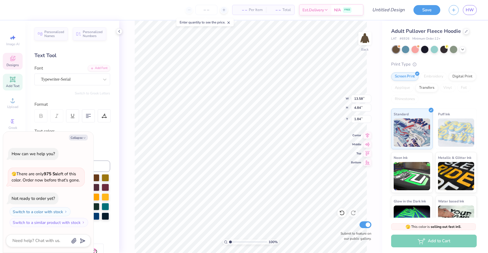
type textarea "AGGIE"
type textarea "x"
type textarea "[PERSON_NAME]"
type textarea "x"
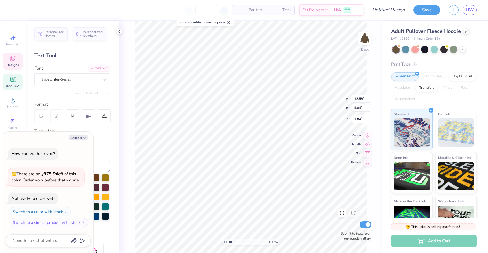
type textarea "AGGIE BLO"
type textarea "x"
type textarea "[PERSON_NAME]"
type textarea "x"
type textarea "[PERSON_NAME]"
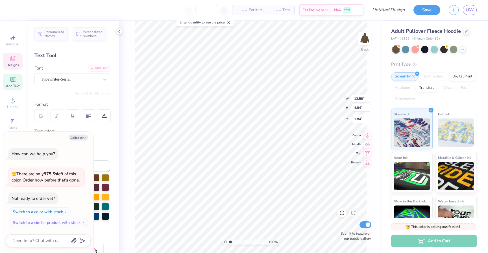
type textarea "x"
type textarea "[PERSON_NAME]"
type textarea "x"
type textarea "AGGIE BLOSSOMS"
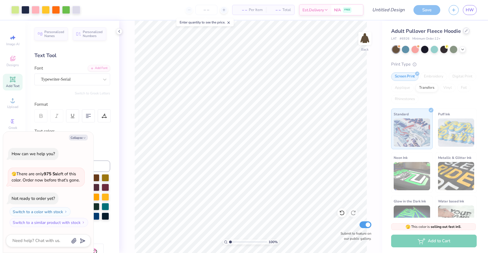
click at [463, 32] on div at bounding box center [466, 31] width 6 height 6
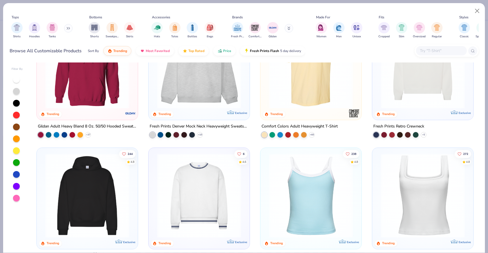
scroll to position [229, 0]
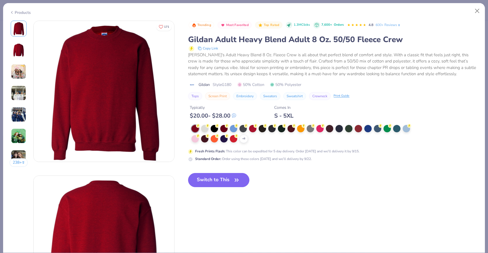
click at [14, 12] on icon at bounding box center [12, 12] width 5 height 7
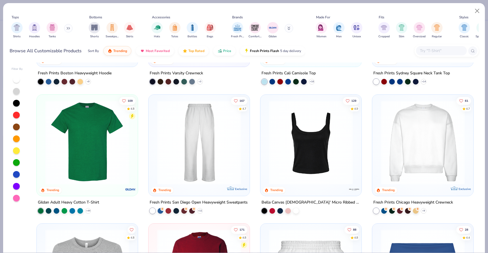
scroll to position [241, 0]
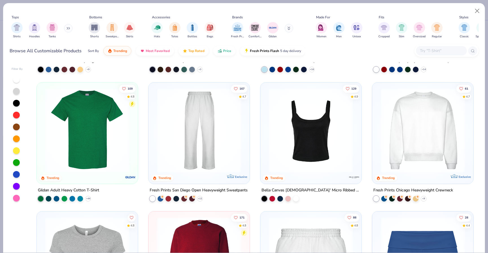
click at [95, 130] on img at bounding box center [87, 130] width 90 height 84
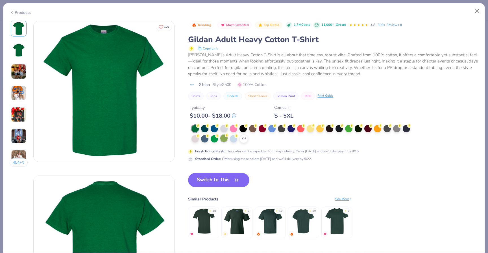
click at [225, 141] on div at bounding box center [223, 137] width 7 height 7
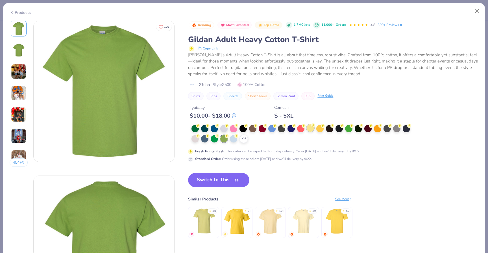
click at [312, 129] on div at bounding box center [309, 127] width 7 height 7
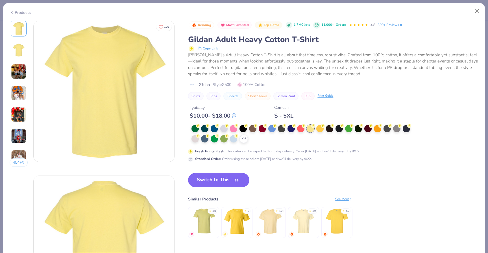
click at [234, 176] on icon "button" at bounding box center [236, 180] width 8 height 8
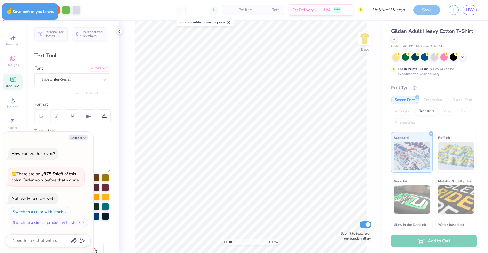
type textarea "x"
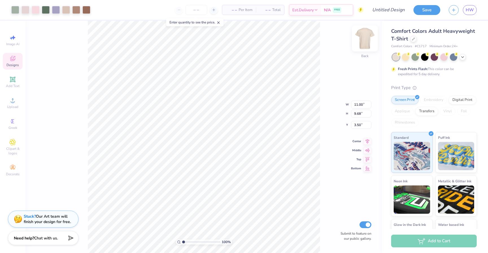
click at [361, 42] on img at bounding box center [364, 38] width 23 height 23
click at [360, 38] on img at bounding box center [364, 38] width 23 height 23
type input "4.89"
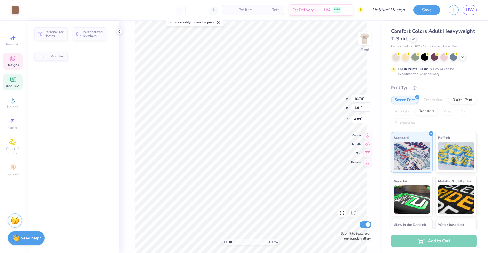
type input "10.76"
type input "1.61"
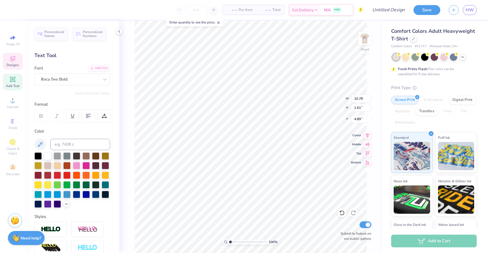
type input "0.61"
type input "0.42"
type input "7.93"
type input "0.49"
type input "0.41"
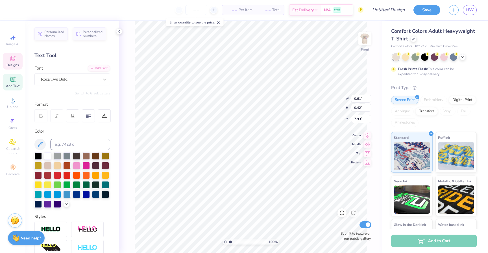
type input "7.92"
type textarea "20"
type input "0.61"
type input "0.42"
type input "7.93"
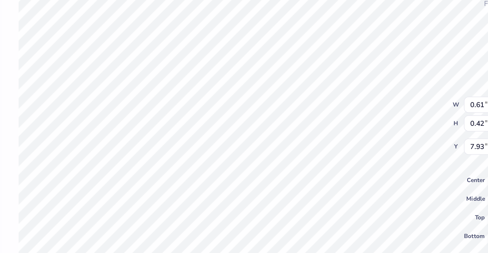
type textarea "14"
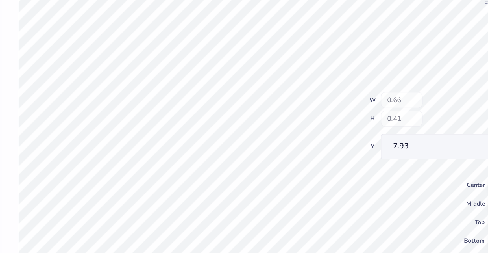
type input "7.93"
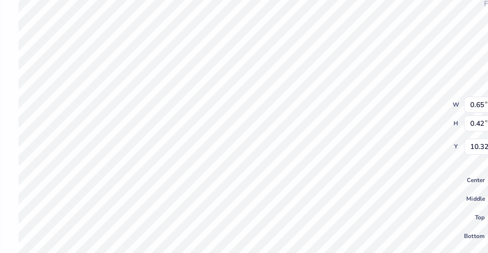
type textarea "25"
type input "1.31"
type input "0.89"
type input "12.98"
type textarea "J"
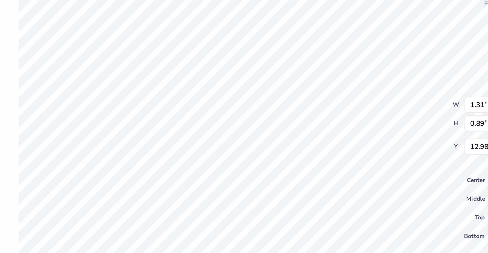
type textarea "AB"
type textarea "Blossoms"
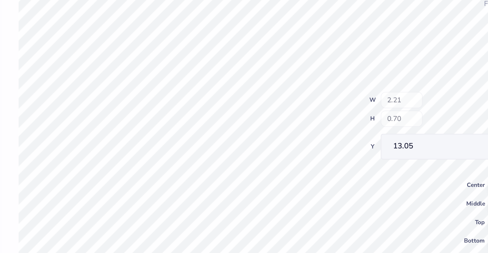
type input "13.05"
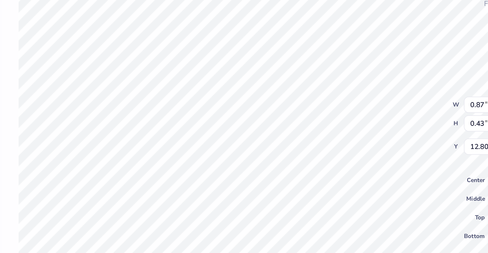
type input "0.87"
type input "0.43"
type input "12.80"
type textarea "'14"
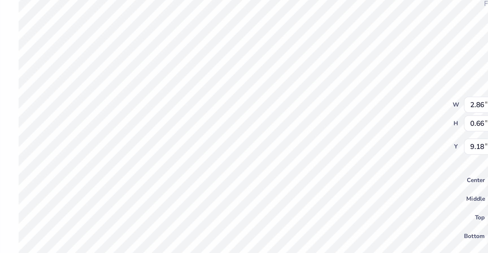
type textarea "Fall 2025"
type input "2.13"
type input "0.57"
type input "7.13"
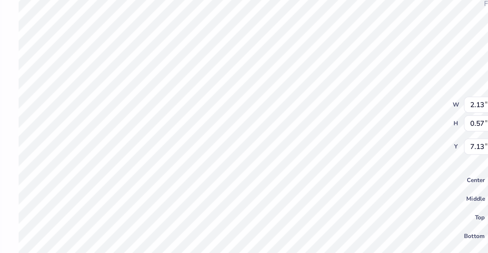
scroll to position [0, 0]
type textarea "Lets bloom"
type input "2.03"
type input "0.58"
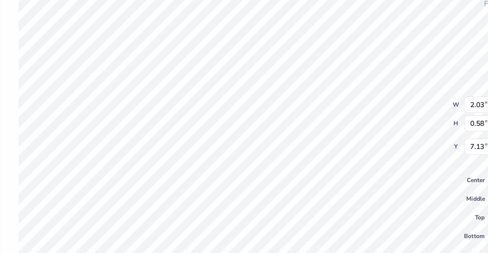
scroll to position [0, 0]
type textarea "Lets Bloom"
type input "1.80"
type input "0.61"
type input "7.60"
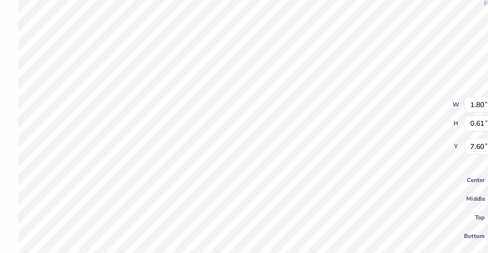
scroll to position [0, 0]
type textarea "Together"
type input "10.76"
type input "1.61"
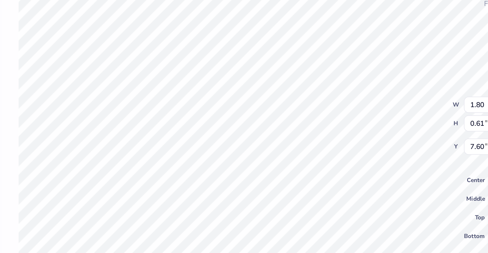
type input "4.89"
type input "0.51"
type input "0.42"
type input "7.93"
type input "0.37"
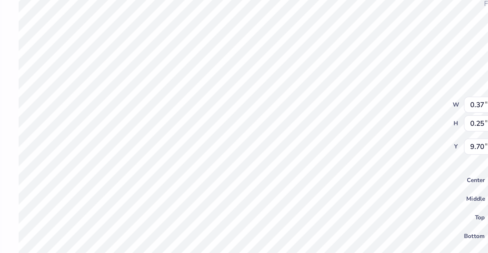
type input "0.25"
type input "9.70"
type input "0.52"
type input "0.35"
type input "9.60"
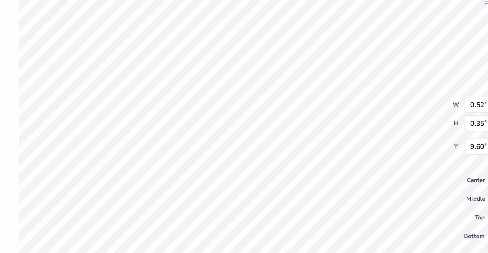
type textarea "25"
type textarea "Fall 2025"
type input "2.31"
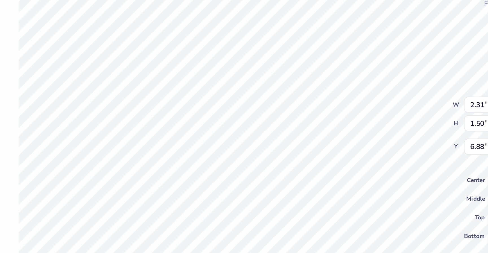
type input "1.50"
type input "6.67"
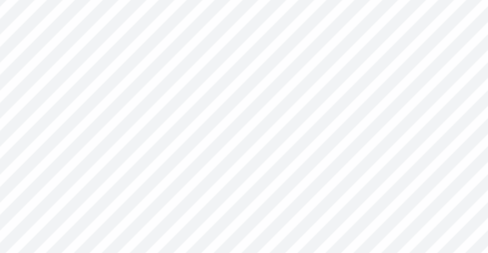
scroll to position [0, 0]
type textarea "Petals"
type textarea "BLOOM"
type textarea "Est. 2014"
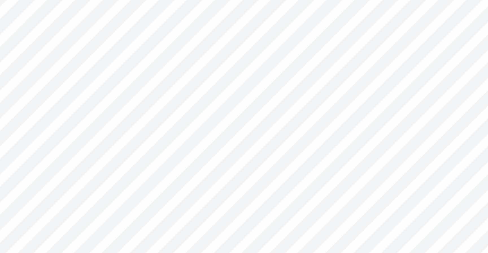
scroll to position [0, 1]
